Goal: Task Accomplishment & Management: Manage account settings

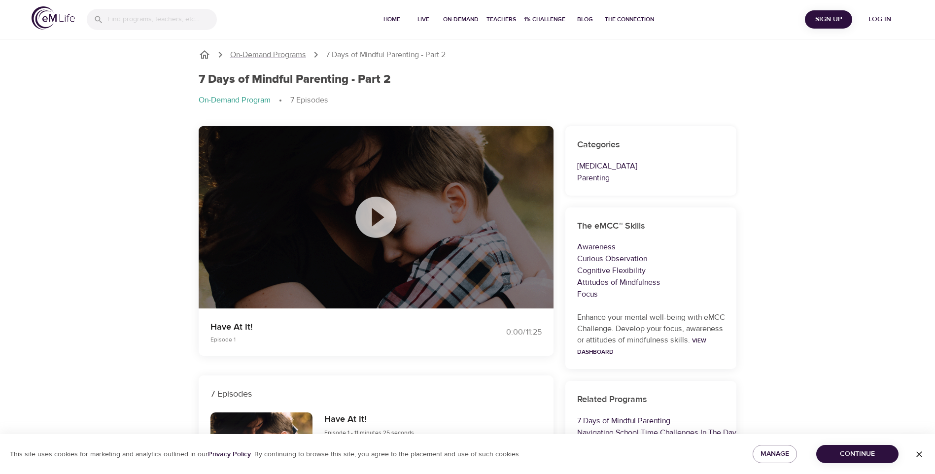
click at [298, 57] on p "On-Demand Programs" at bounding box center [268, 54] width 76 height 11
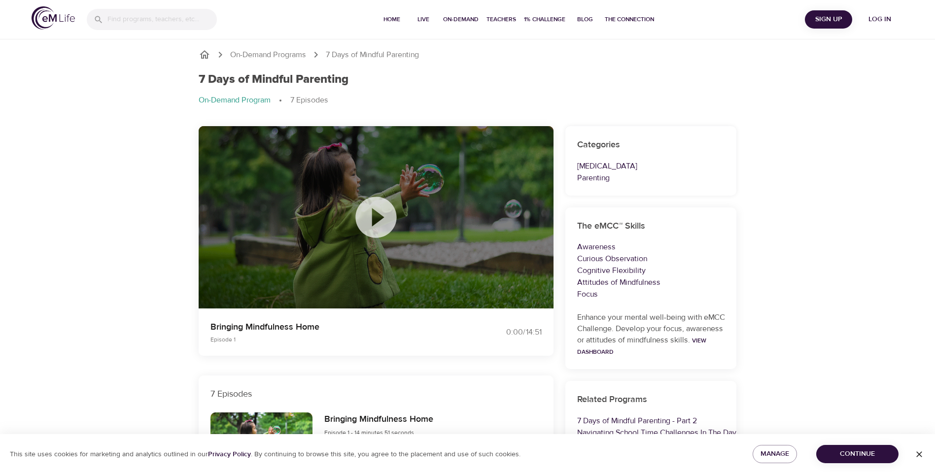
click at [378, 218] on icon at bounding box center [376, 217] width 49 height 49
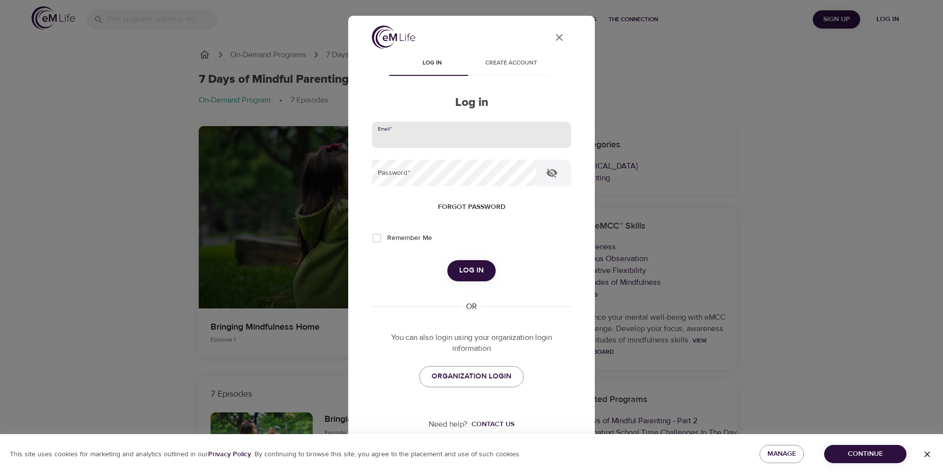
click at [419, 132] on input "email" at bounding box center [471, 135] width 199 height 27
type input "Misty.McNay@hhs.sccgov.org"
click at [439, 206] on span "Forgot password" at bounding box center [472, 207] width 68 height 12
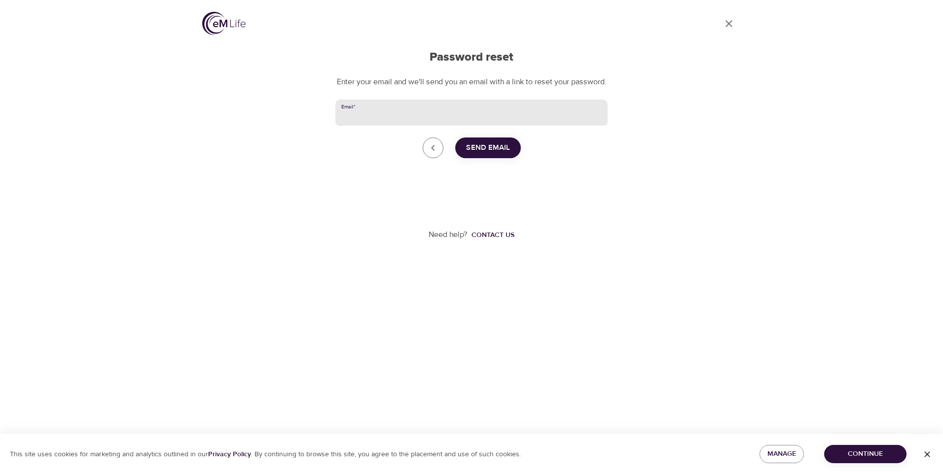
click at [371, 121] on input "Email   *" at bounding box center [471, 113] width 272 height 27
type input "[PERSON_NAME][EMAIL_ADDRESS][PERSON_NAME][DOMAIN_NAME]"
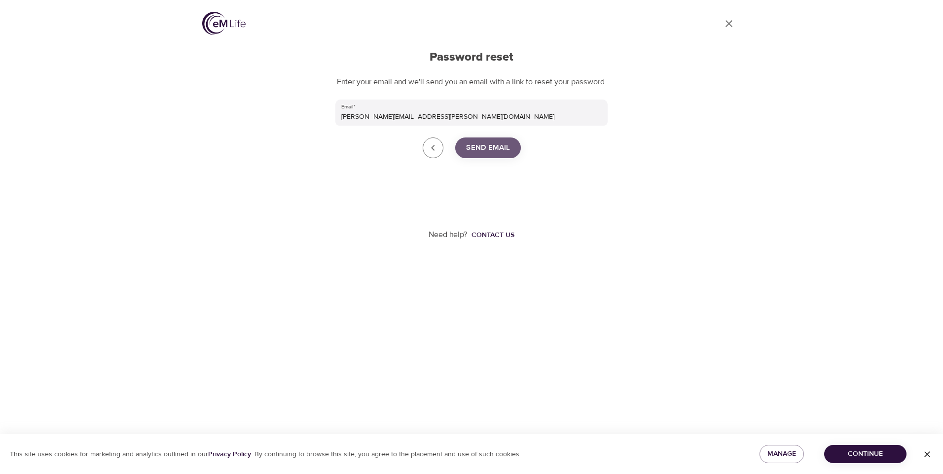
click at [486, 154] on span "Send Email" at bounding box center [488, 148] width 44 height 13
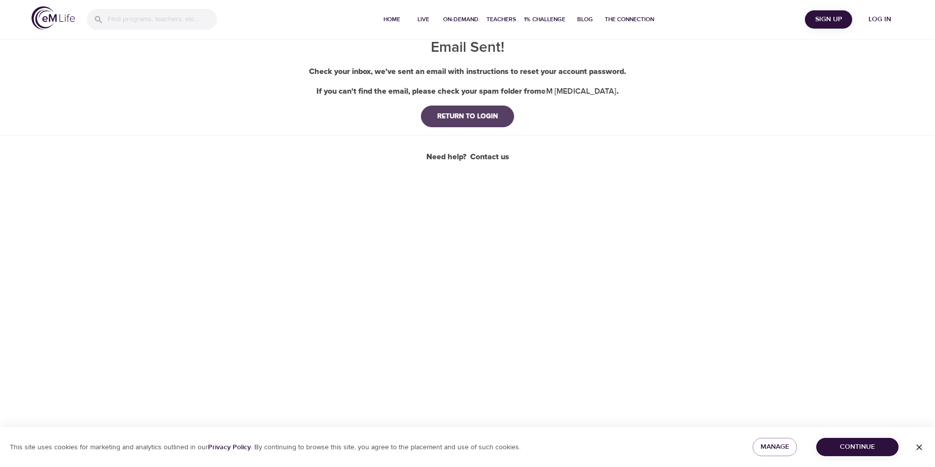
click at [474, 119] on div "RETURN TO LOGIN" at bounding box center [467, 116] width 76 height 10
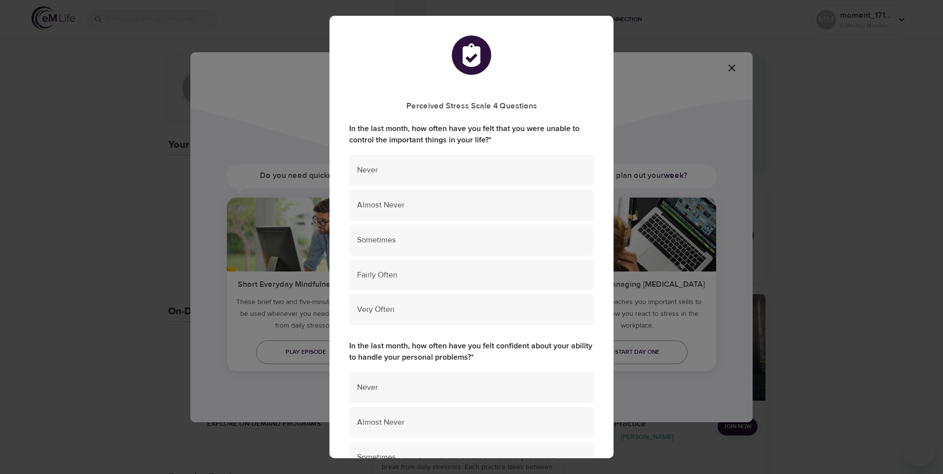
click at [742, 135] on div "Perceived Stress Scale 4 Questions In the last month, how often have you felt t…" at bounding box center [471, 237] width 943 height 474
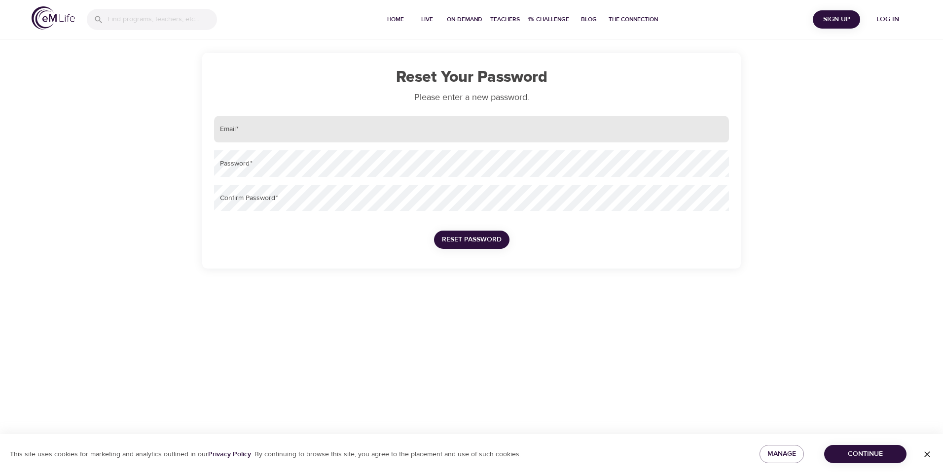
click at [281, 121] on input "email" at bounding box center [471, 129] width 515 height 27
type input "[PERSON_NAME][EMAIL_ADDRESS][PERSON_NAME][DOMAIN_NAME]"
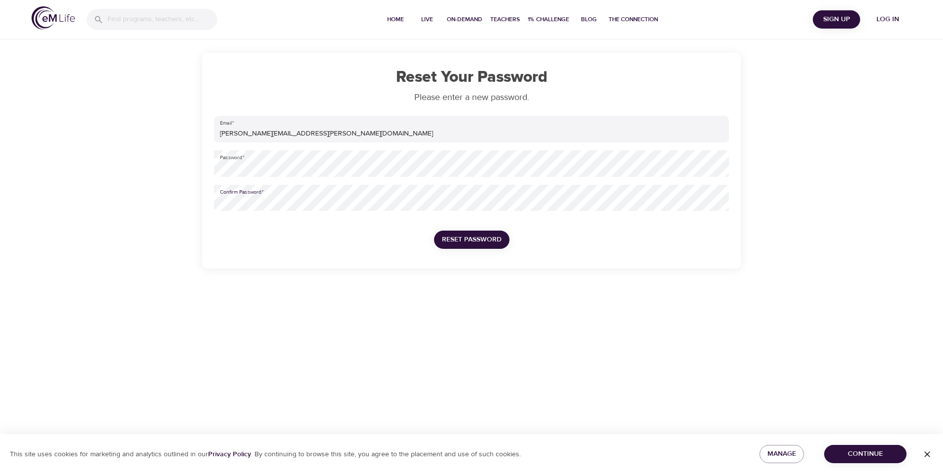
click at [450, 234] on span "Reset Password" at bounding box center [472, 240] width 60 height 12
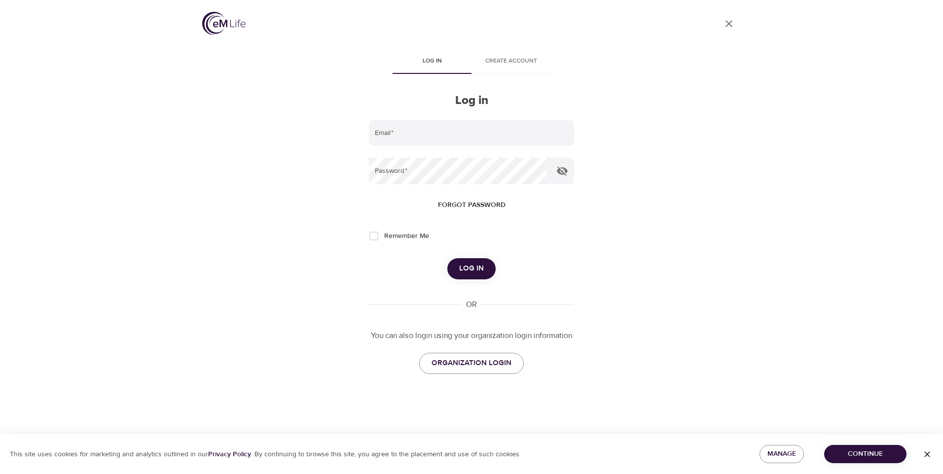
type input "[PERSON_NAME][EMAIL_ADDRESS][PERSON_NAME][DOMAIN_NAME]"
click at [474, 274] on span "Log in" at bounding box center [471, 268] width 25 height 13
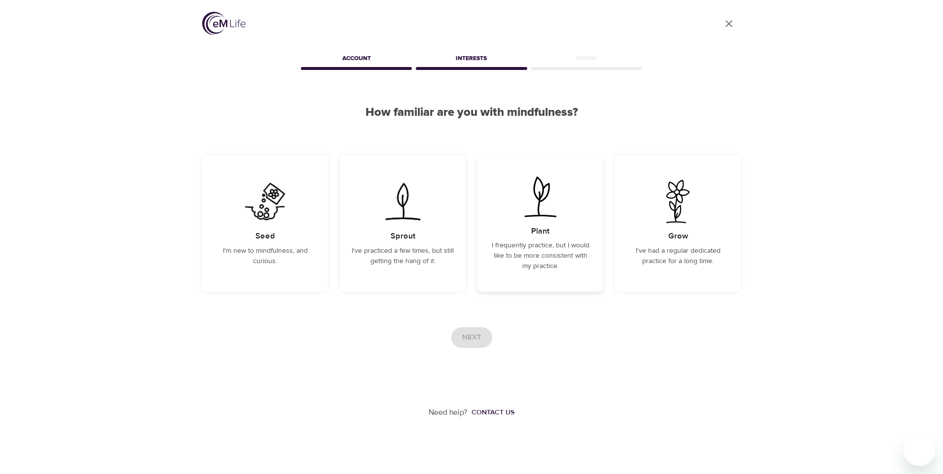
click at [535, 251] on p "I frequently practice, but I would like to be more consistent with my practice." at bounding box center [540, 256] width 102 height 31
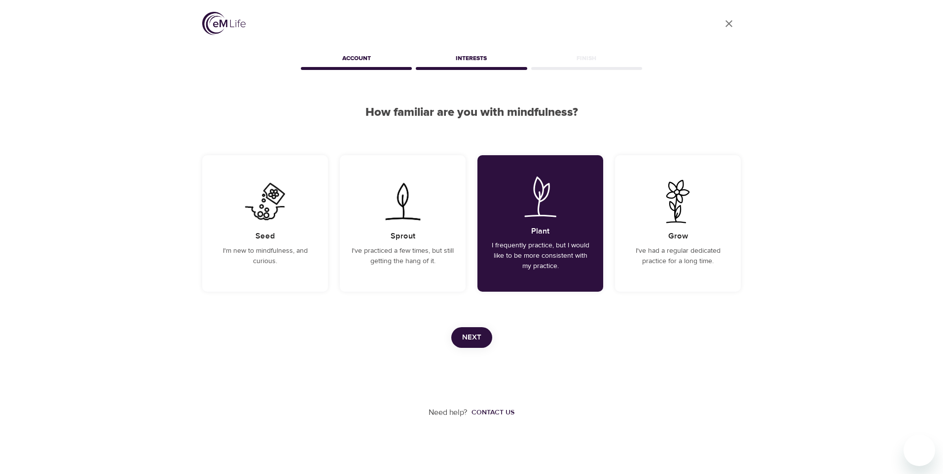
click at [476, 341] on span "Next" at bounding box center [471, 337] width 19 height 13
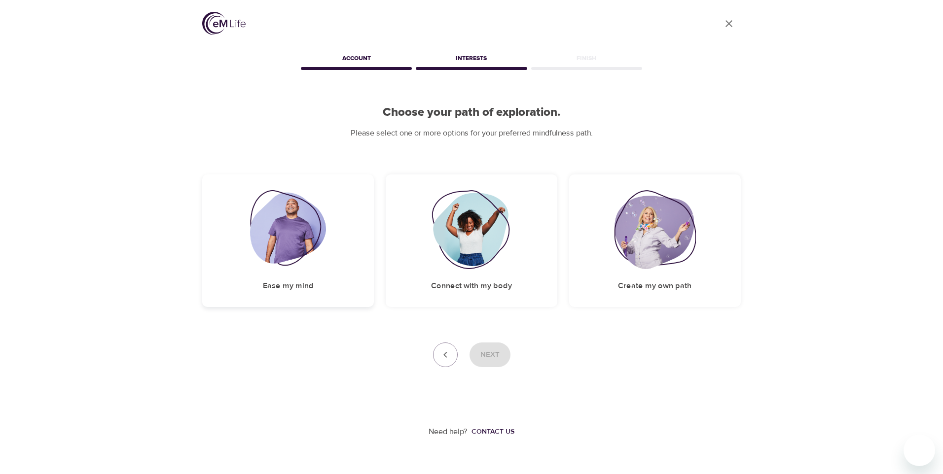
click at [325, 280] on div "Ease my mind" at bounding box center [288, 241] width 172 height 133
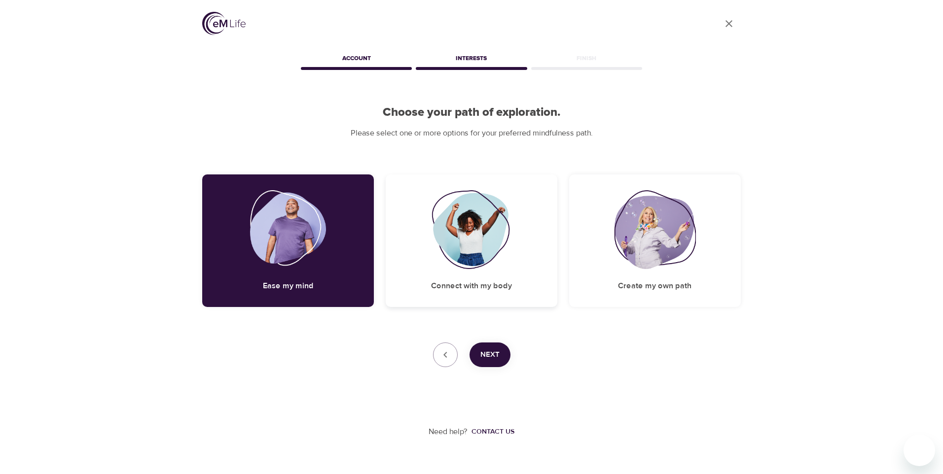
click at [489, 277] on div "Connect with my body" at bounding box center [472, 241] width 172 height 133
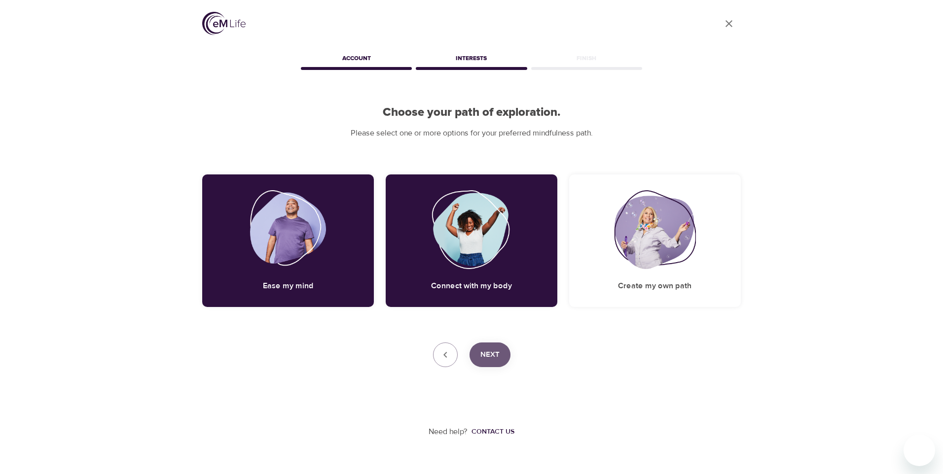
click at [496, 360] on span "Next" at bounding box center [489, 355] width 19 height 13
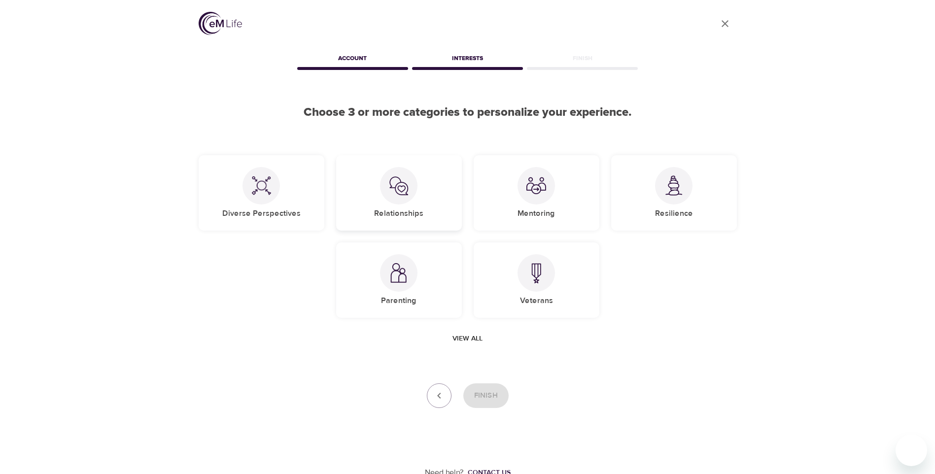
click at [409, 207] on div "Relationships" at bounding box center [399, 192] width 126 height 75
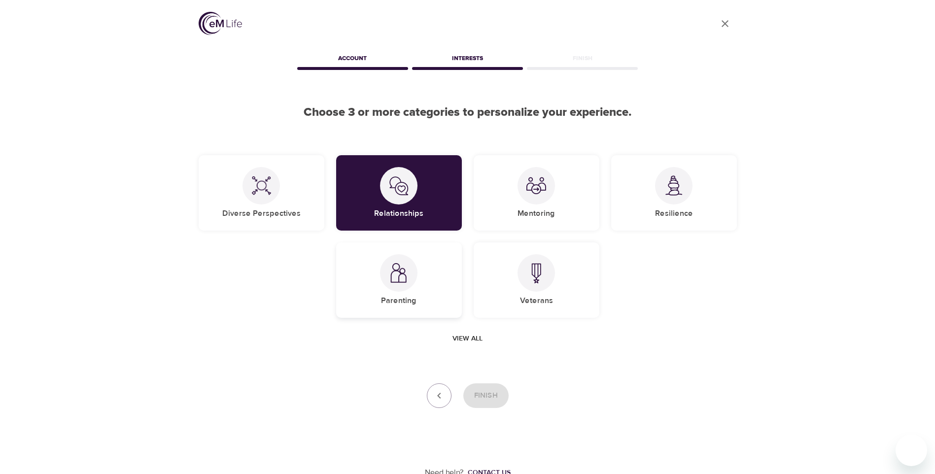
click at [433, 299] on div "Parenting" at bounding box center [399, 280] width 126 height 75
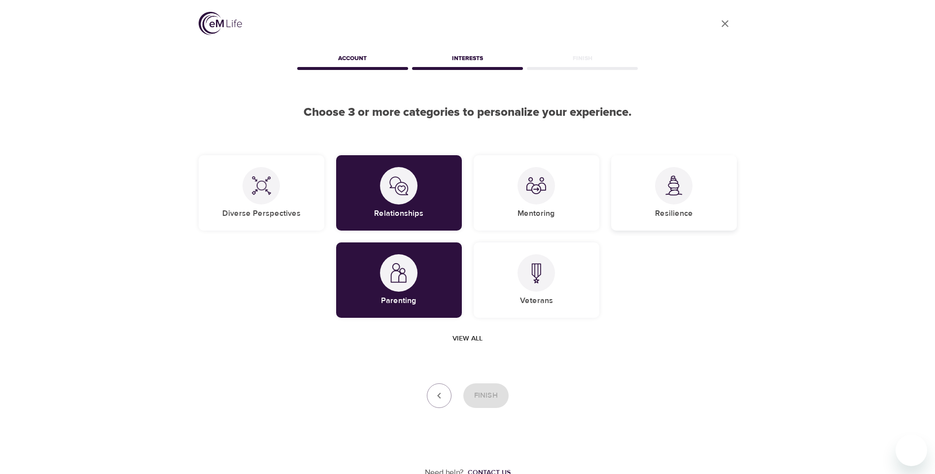
click at [646, 208] on div "Resilience" at bounding box center [674, 192] width 126 height 75
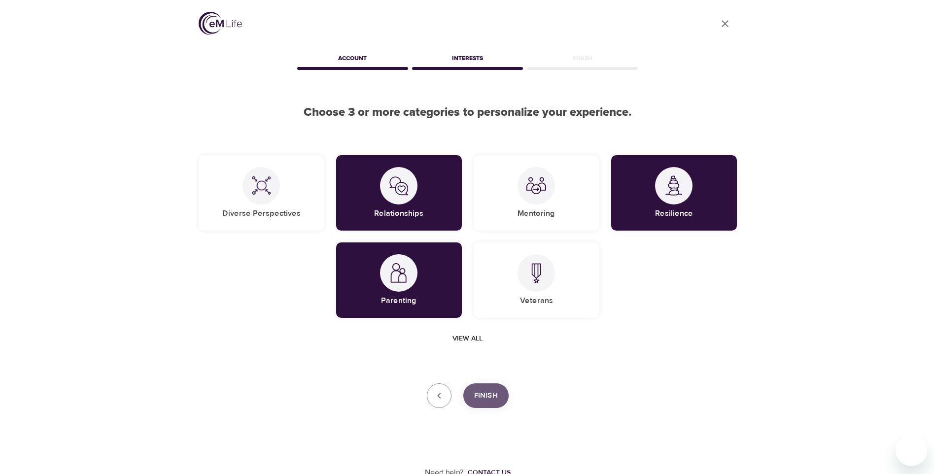
click at [475, 395] on span "Finish" at bounding box center [486, 396] width 24 height 13
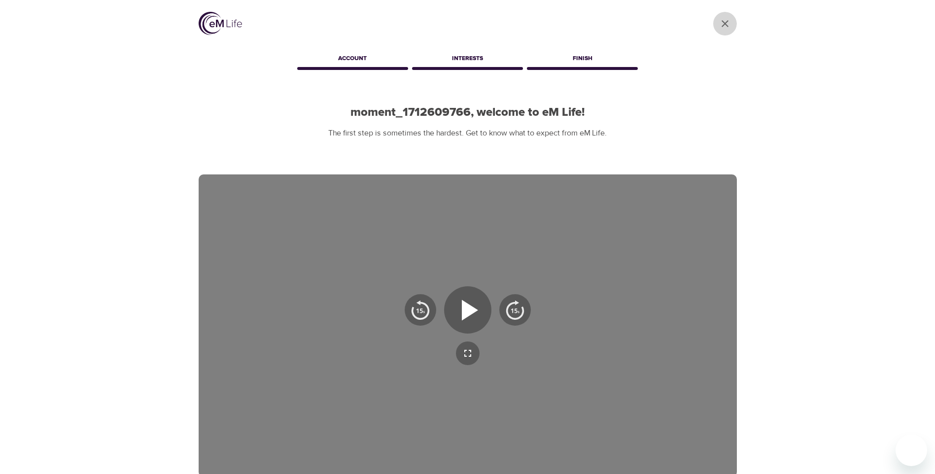
click at [730, 26] on icon "User Profile" at bounding box center [725, 24] width 12 height 12
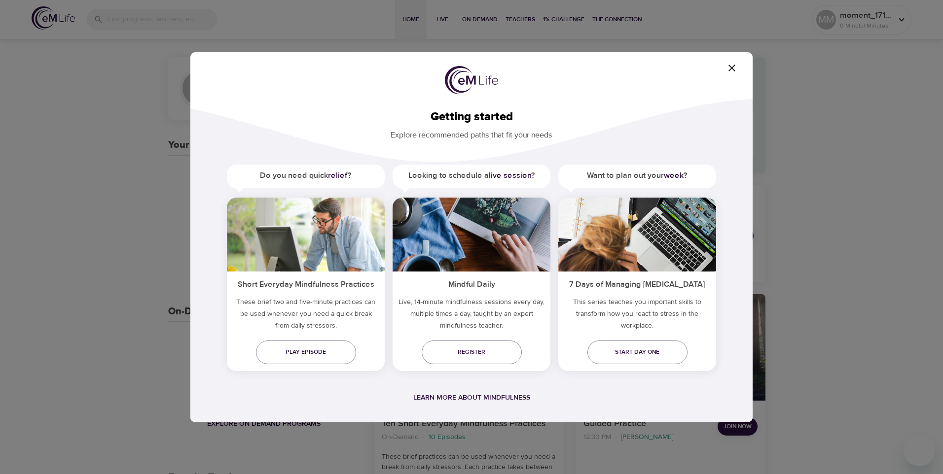
click at [728, 71] on icon "button" at bounding box center [732, 68] width 12 height 12
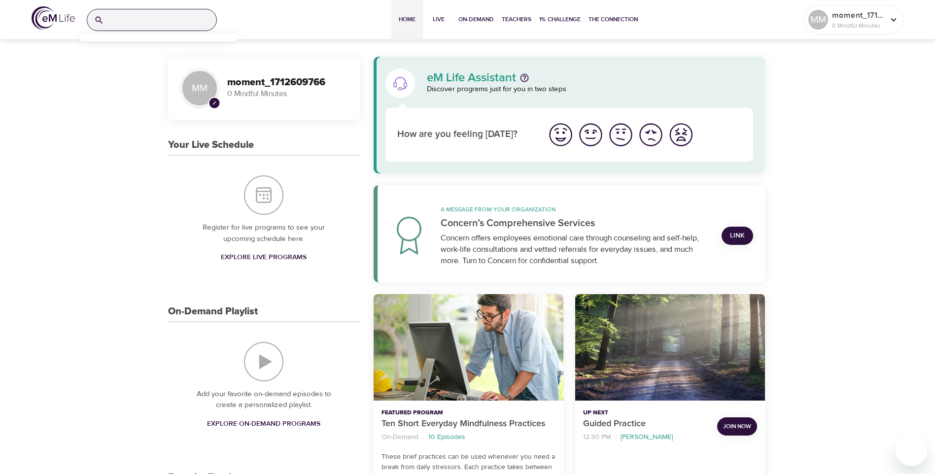
click at [172, 28] on input "search" at bounding box center [162, 19] width 108 height 21
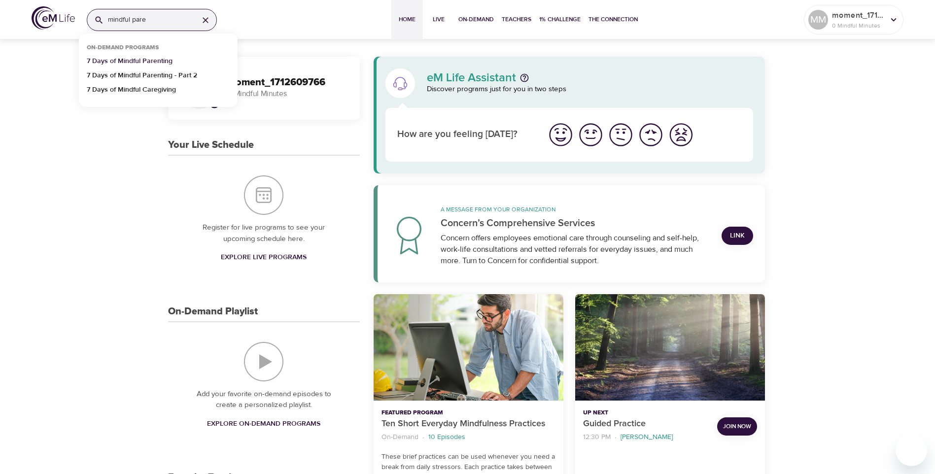
type input "mindful pare"
click at [154, 65] on p "7 Days of Mindful Parenting" at bounding box center [130, 63] width 86 height 14
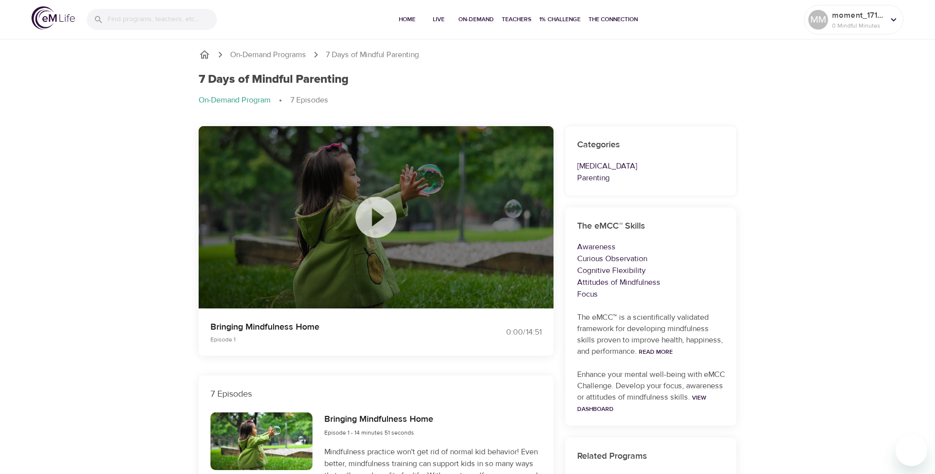
click at [365, 227] on icon at bounding box center [376, 217] width 41 height 41
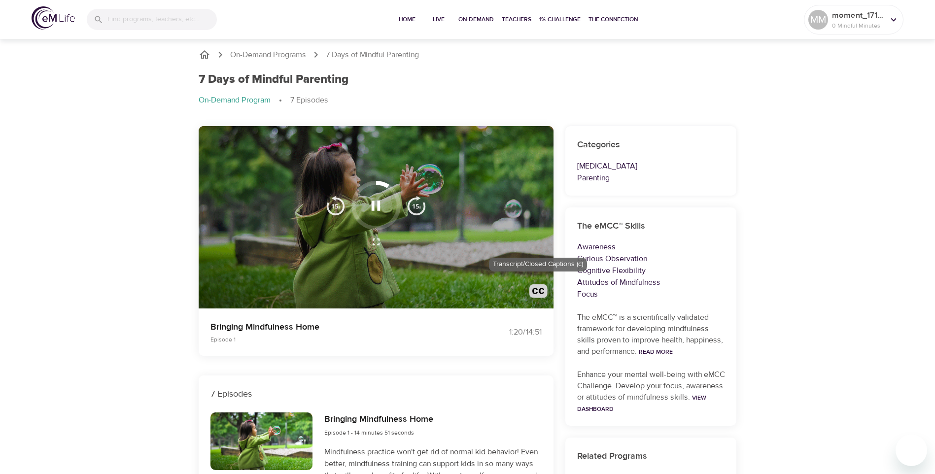
click at [541, 290] on img "button" at bounding box center [539, 293] width 18 height 18
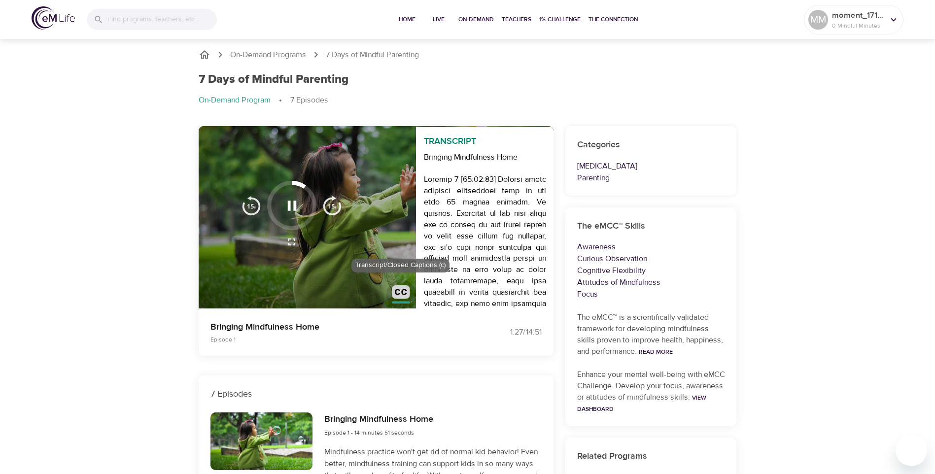
click at [394, 293] on img "button" at bounding box center [401, 294] width 18 height 18
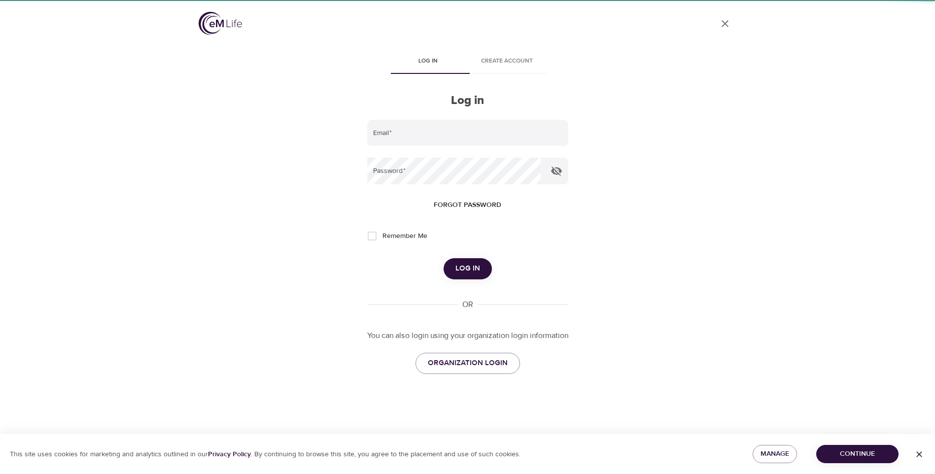
type input "[PERSON_NAME][EMAIL_ADDRESS][PERSON_NAME][DOMAIN_NAME]"
